Goal: Task Accomplishment & Management: Manage account settings

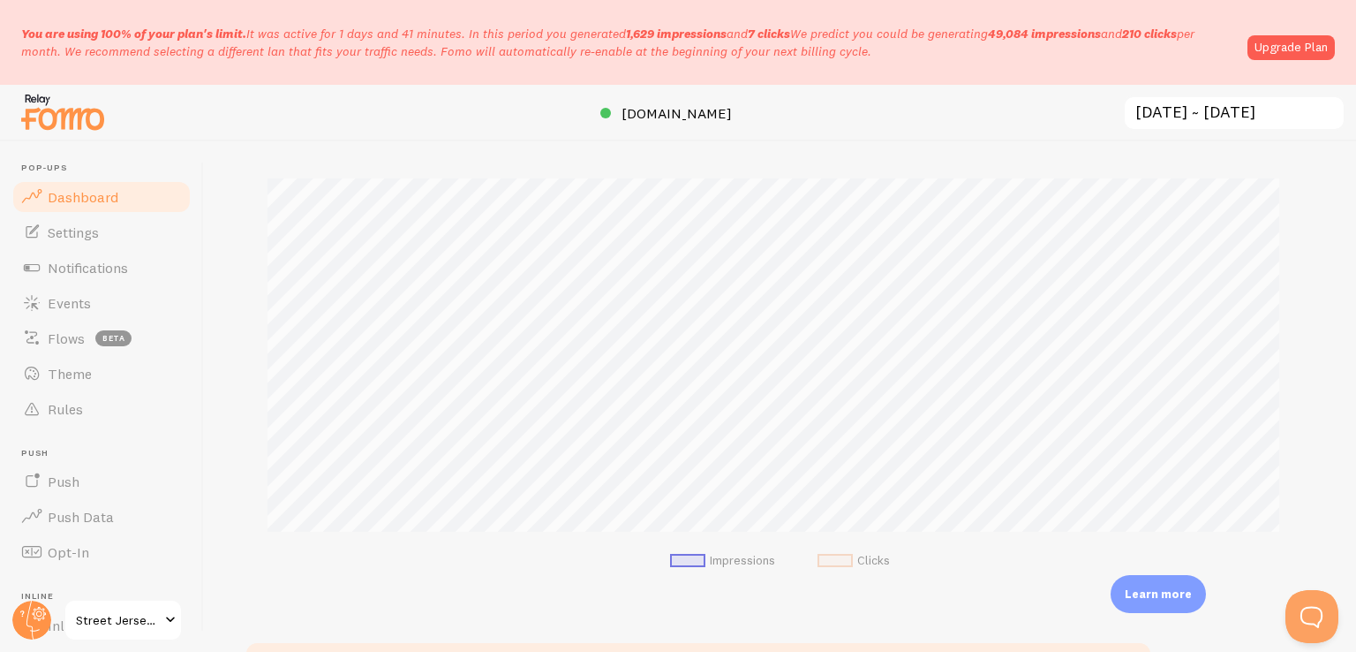
scroll to position [251, 0]
click at [46, 230] on link "Settings" at bounding box center [102, 232] width 182 height 35
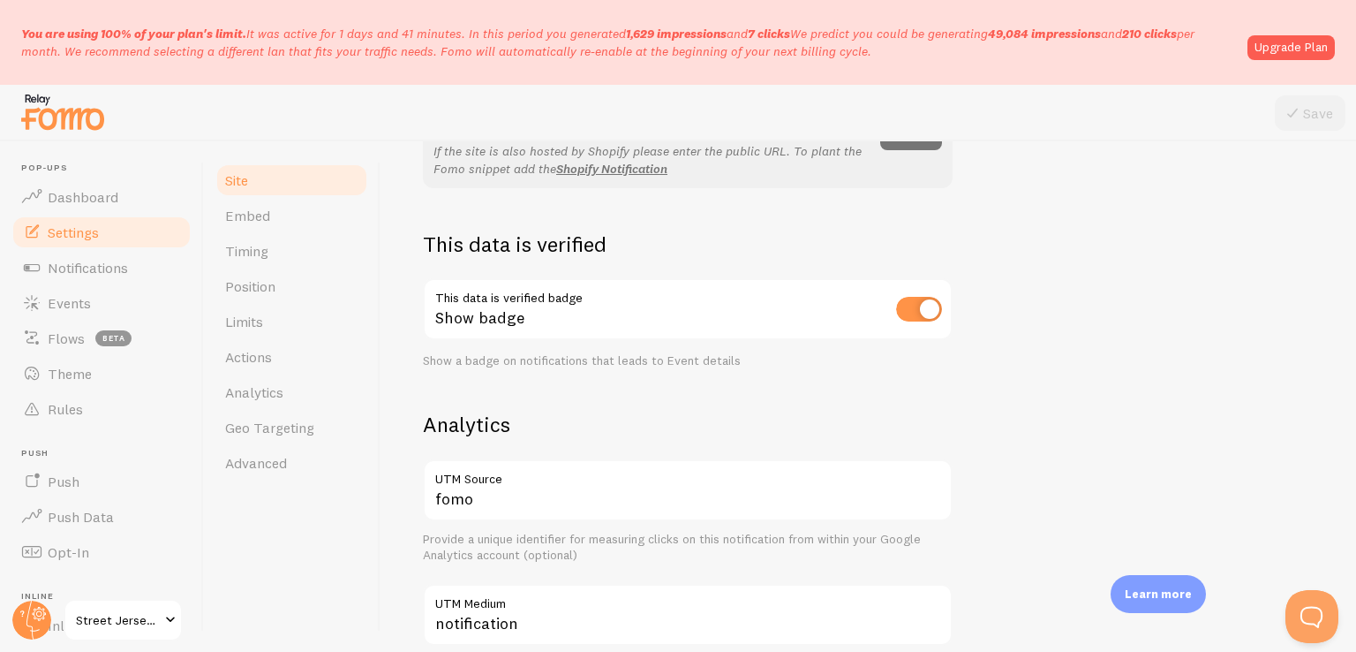
scroll to position [561, 0]
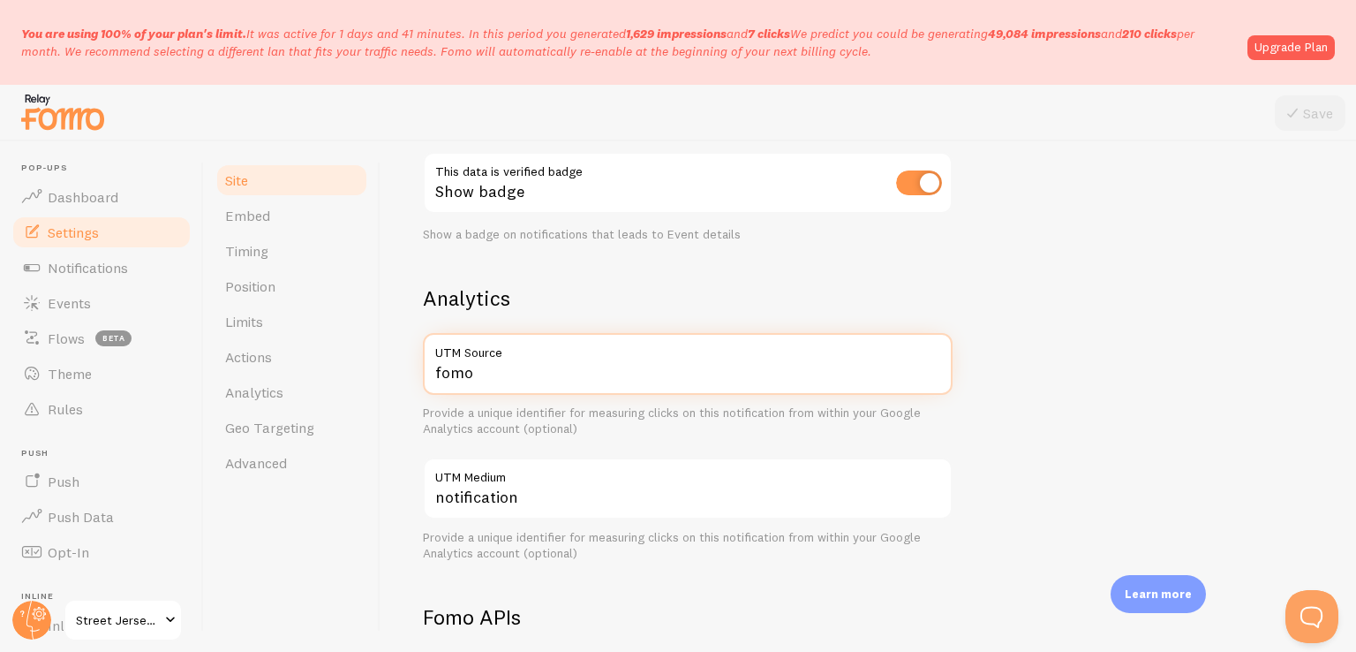
click at [669, 363] on input "fomo" at bounding box center [688, 364] width 530 height 62
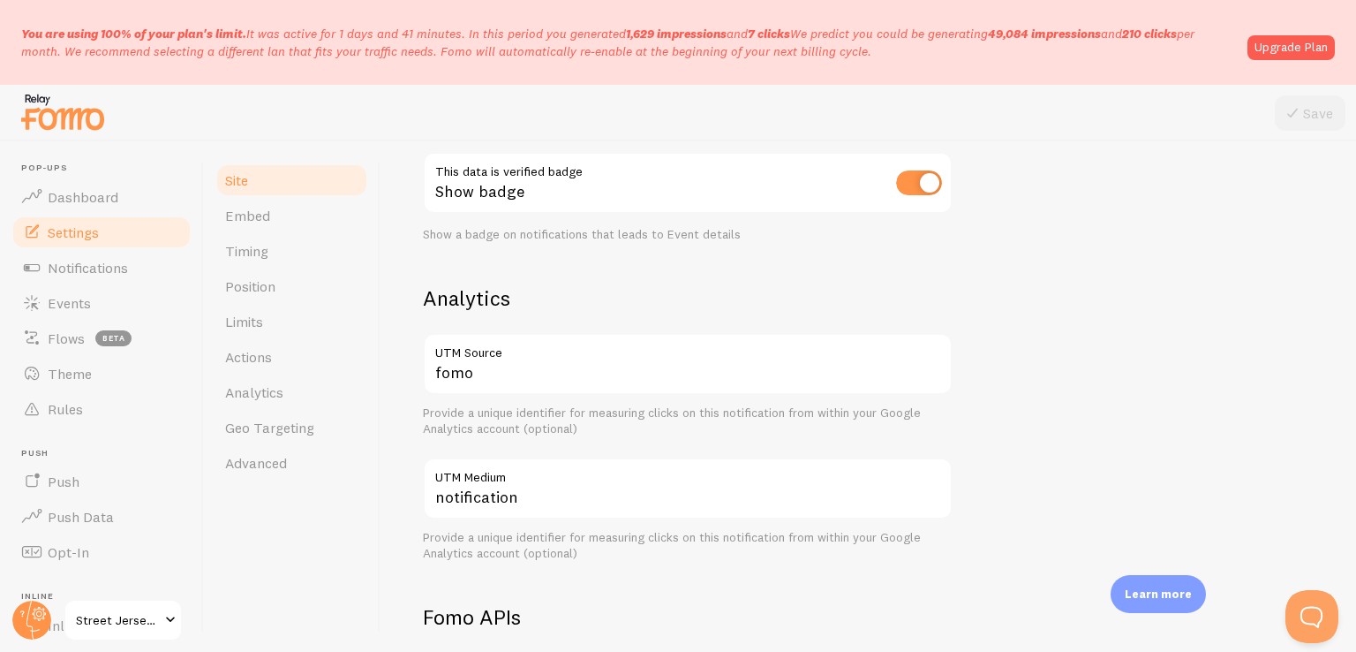
click at [585, 273] on div "Street Jersey ⚽️ Site Title Name used for this site across your Fomo interface …" at bounding box center [868, 324] width 891 height 1195
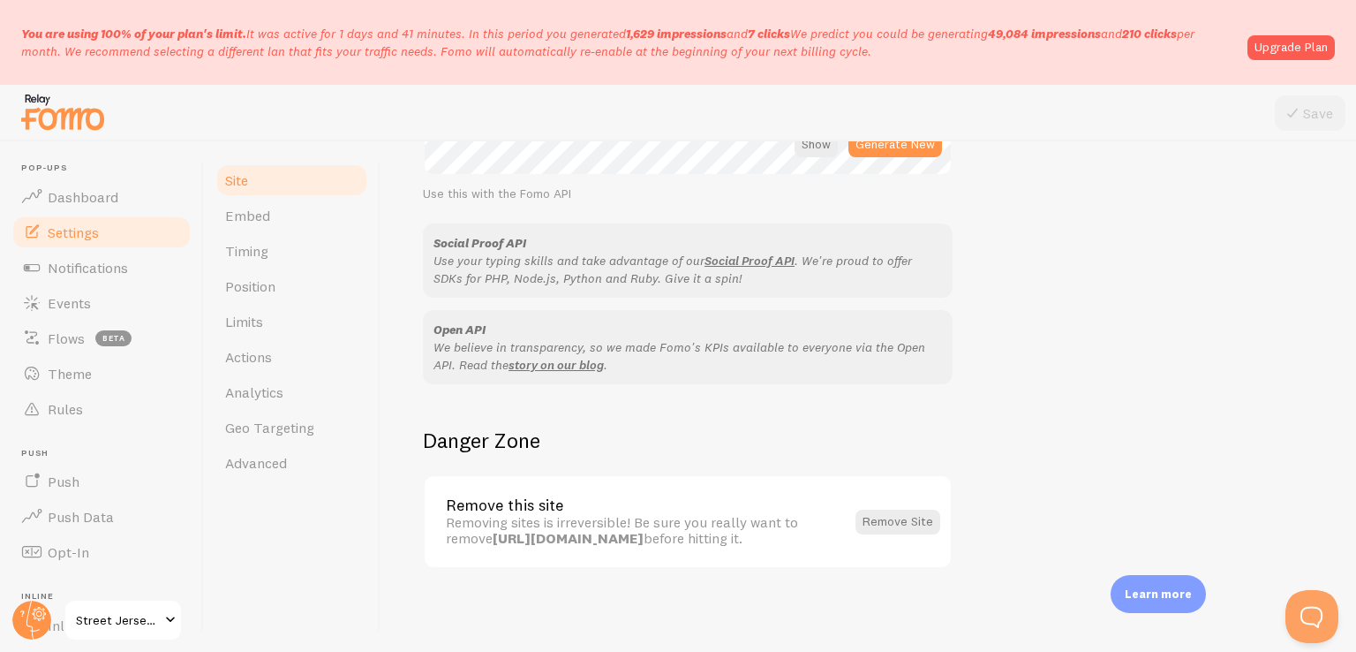
scroll to position [1098, 0]
click at [93, 262] on span "Notifications" at bounding box center [88, 268] width 80 height 18
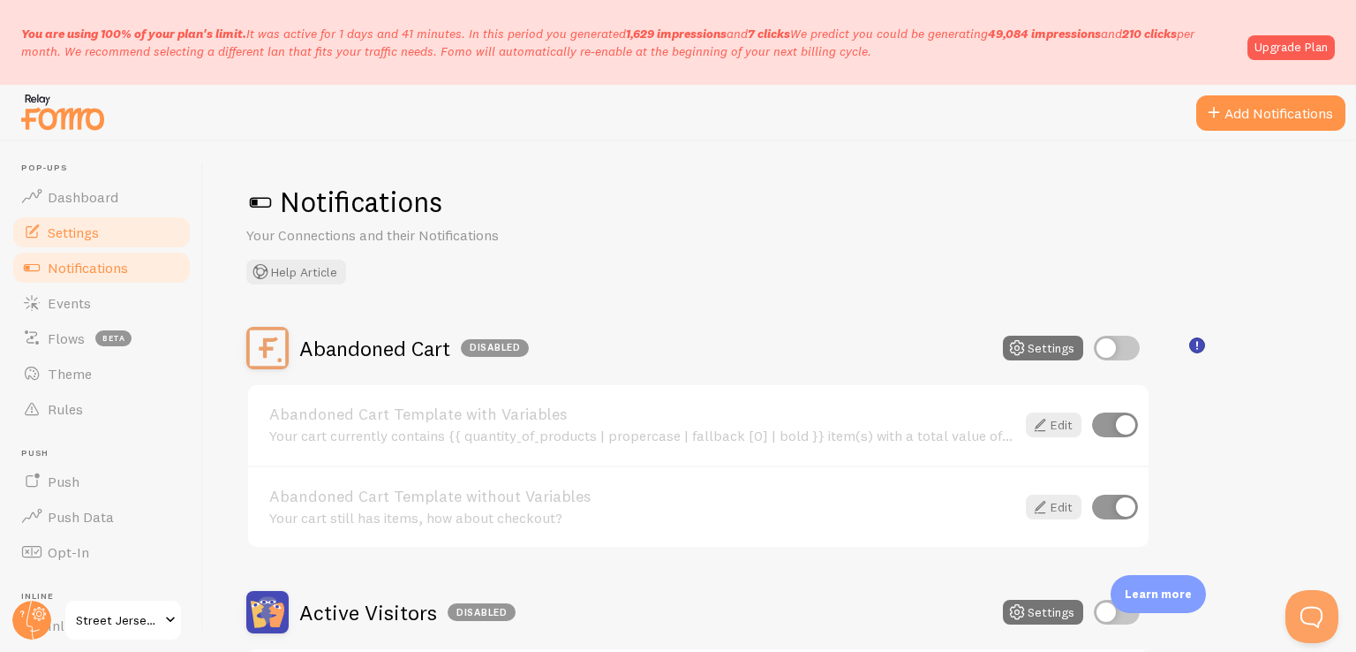
click at [79, 231] on span "Settings" at bounding box center [73, 232] width 51 height 18
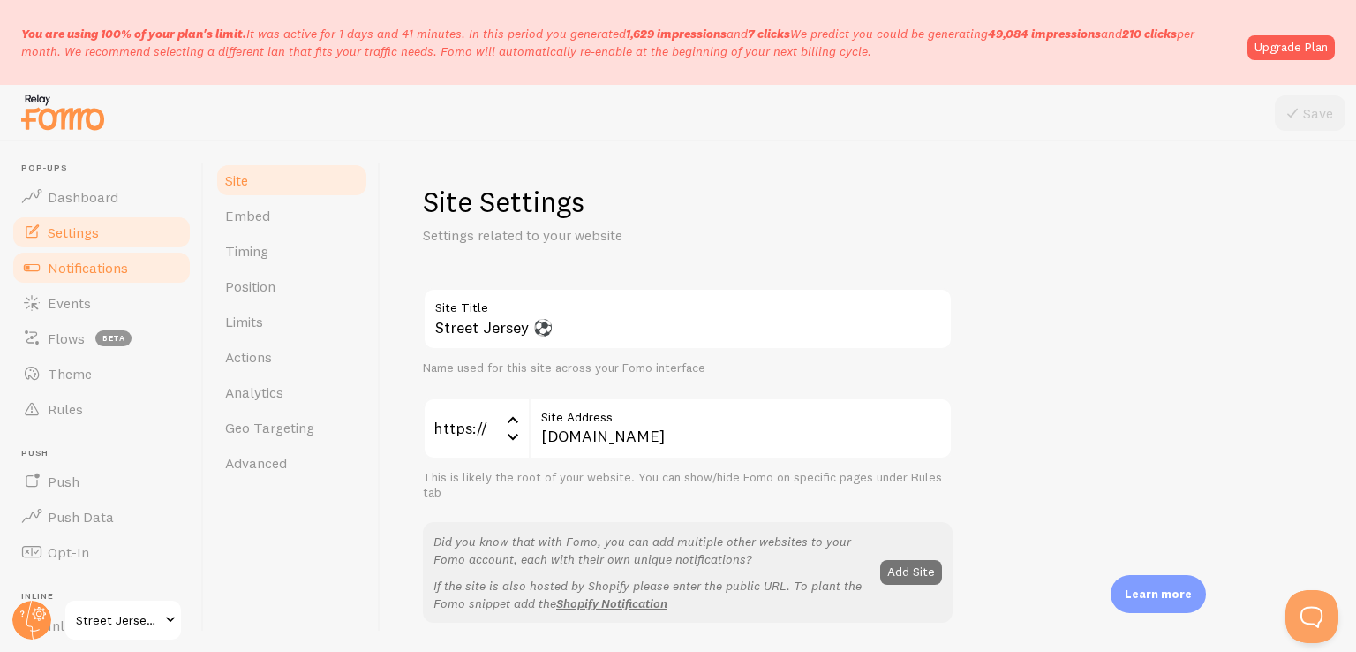
click at [94, 269] on span "Notifications" at bounding box center [88, 268] width 80 height 18
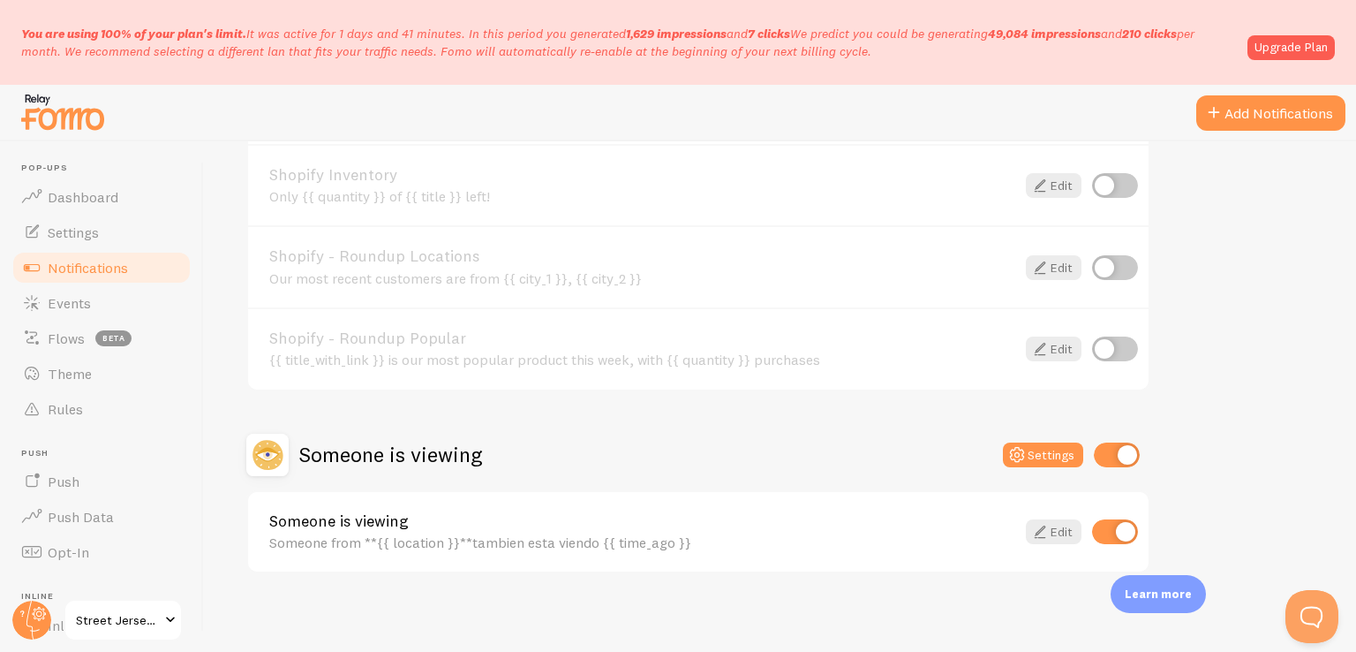
scroll to position [477, 0]
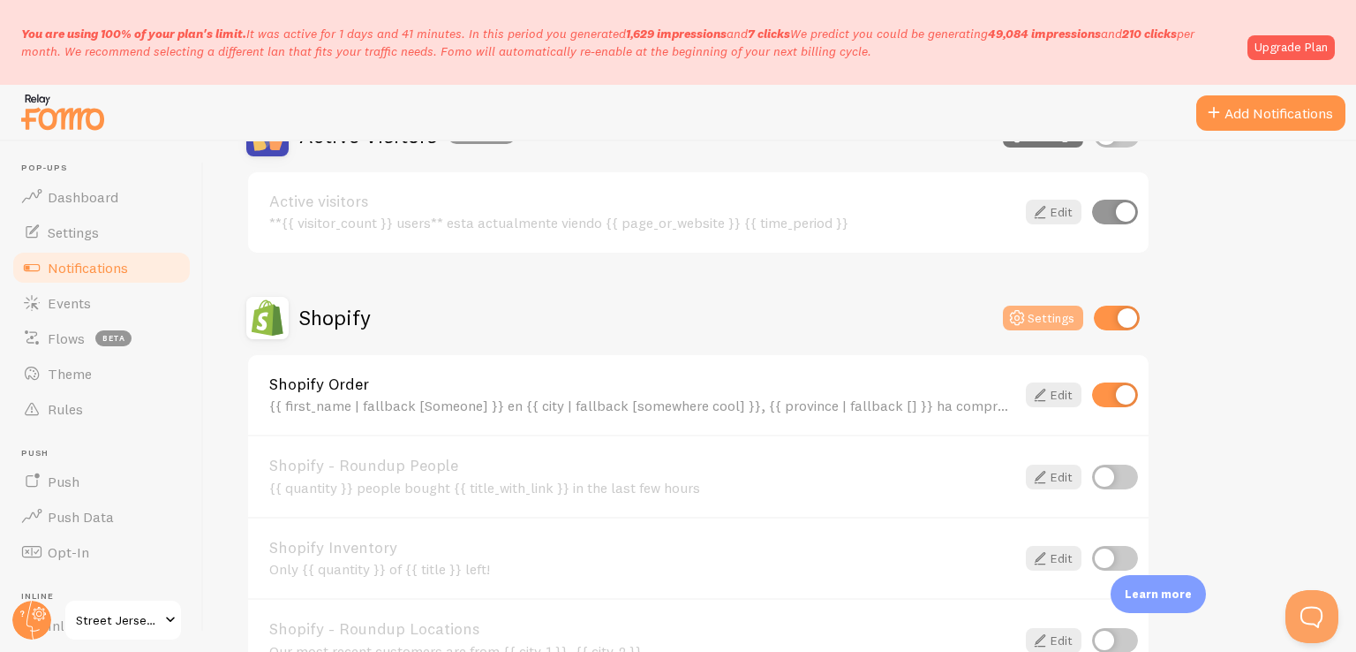
click at [1053, 317] on button "Settings" at bounding box center [1043, 318] width 80 height 25
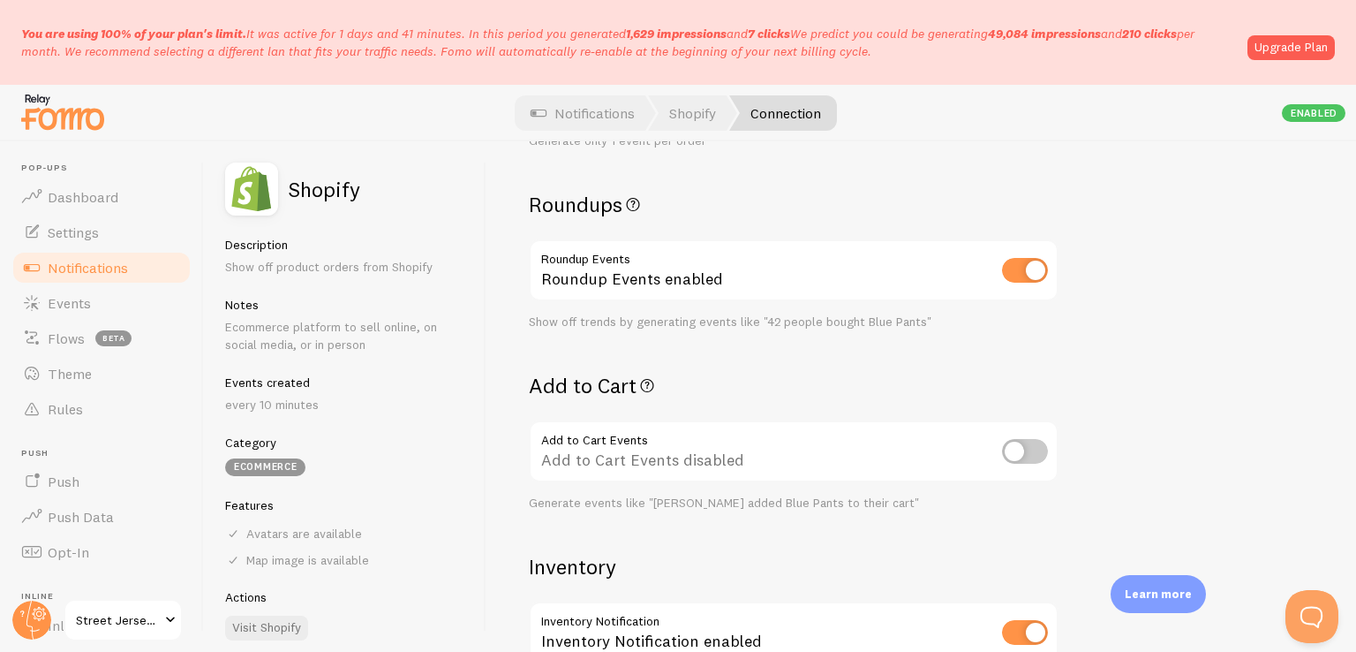
scroll to position [502, 0]
click at [1015, 444] on input "checkbox" at bounding box center [1025, 454] width 46 height 25
checkbox input "true"
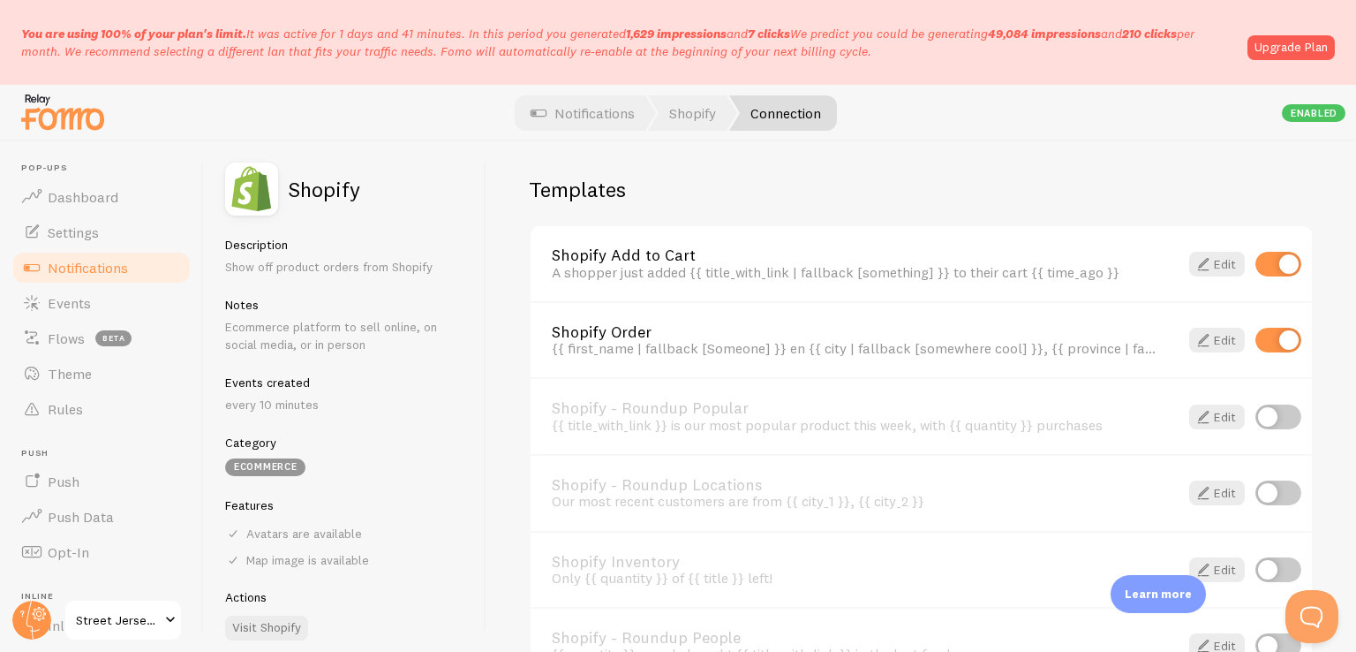
scroll to position [1250, 0]
click at [1281, 251] on input "checkbox" at bounding box center [1279, 263] width 46 height 25
checkbox input "false"
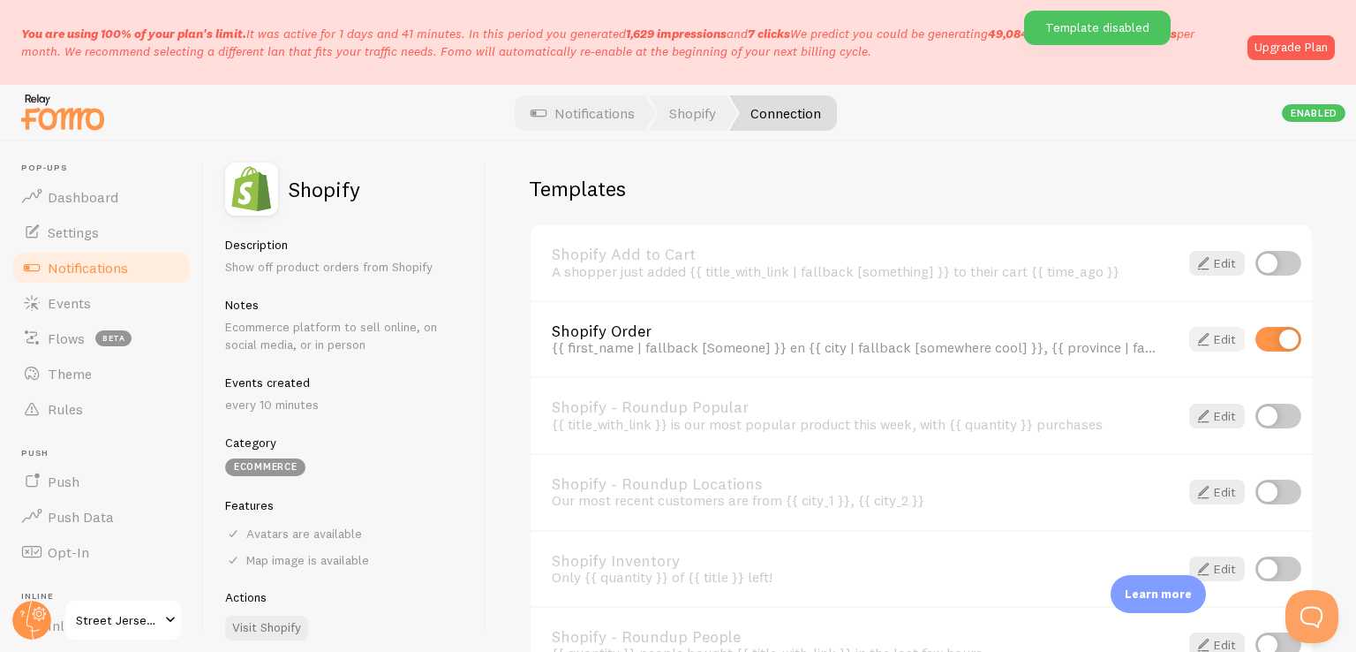
click at [1219, 329] on link "Edit" at bounding box center [1217, 339] width 56 height 25
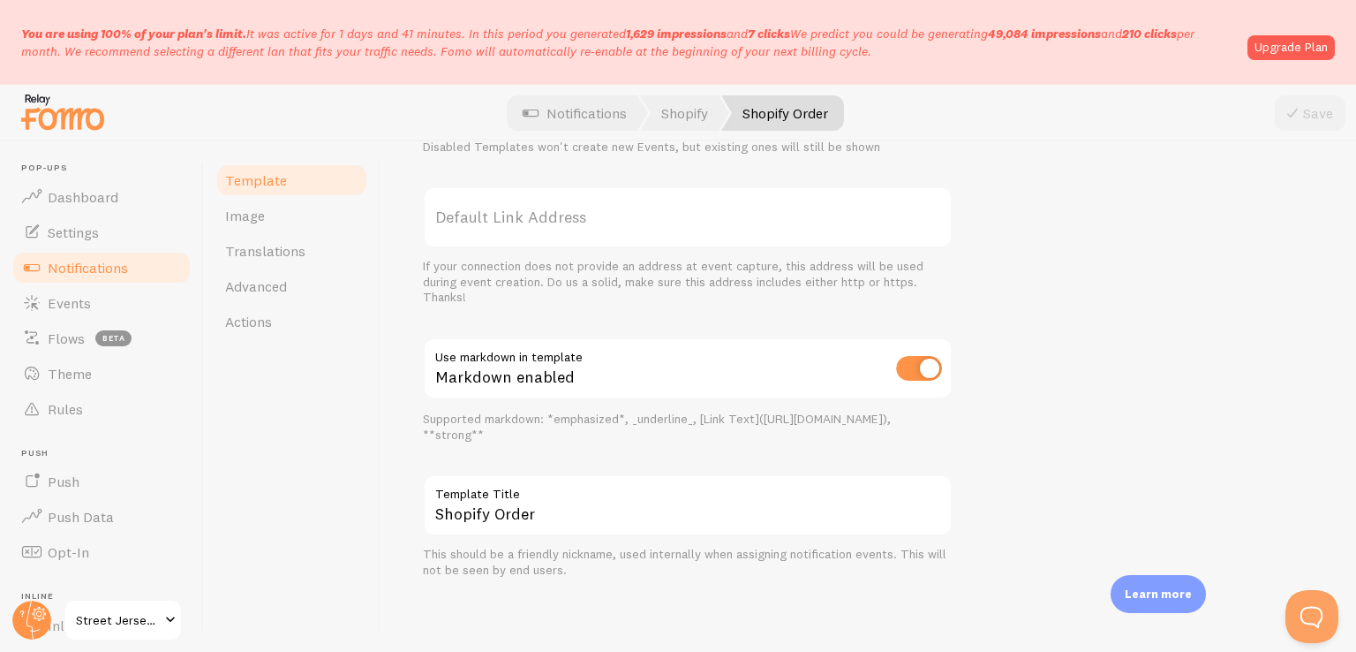
scroll to position [787, 0]
click at [641, 527] on input "Shopify Order" at bounding box center [688, 506] width 530 height 62
click at [606, 593] on div "Shopify Order Compose your message using variables and filters, enclosing varia…" at bounding box center [869, 396] width 976 height 510
click at [521, 449] on div "Settings Template Template enabled Disabled Templates won't create new Events, …" at bounding box center [688, 298] width 530 height 562
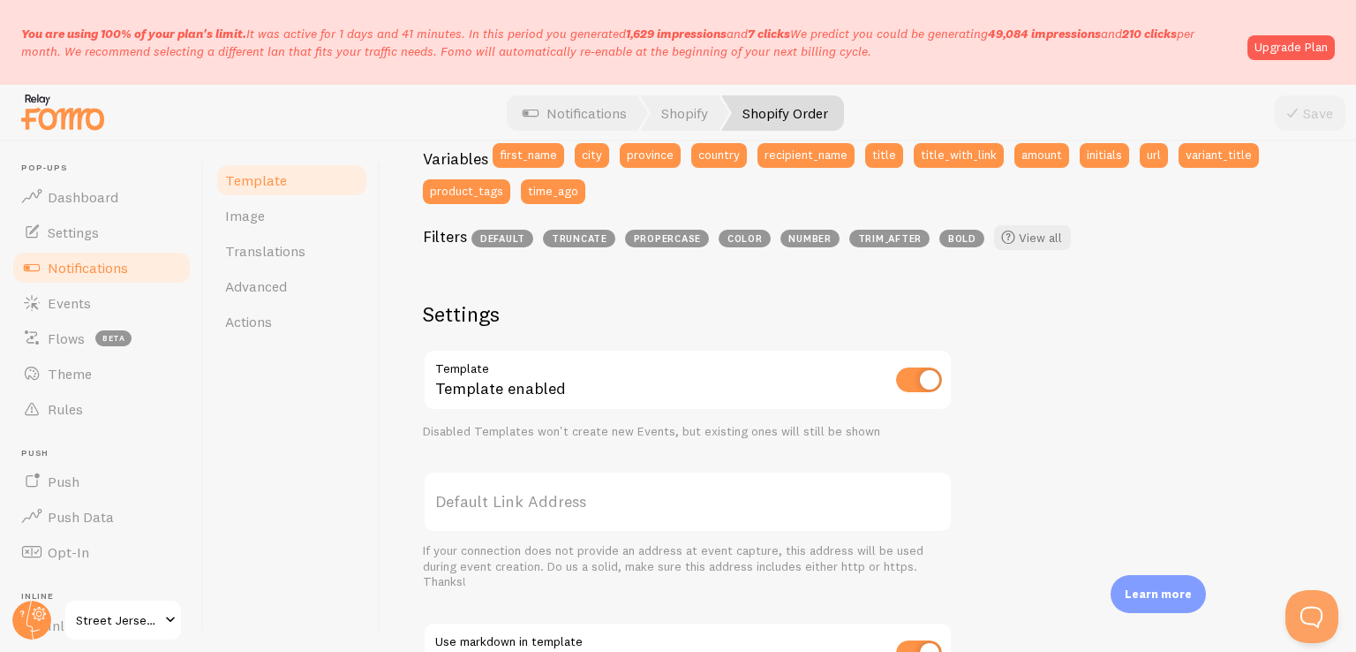
scroll to position [0, 0]
